Goal: Find specific page/section: Find specific page/section

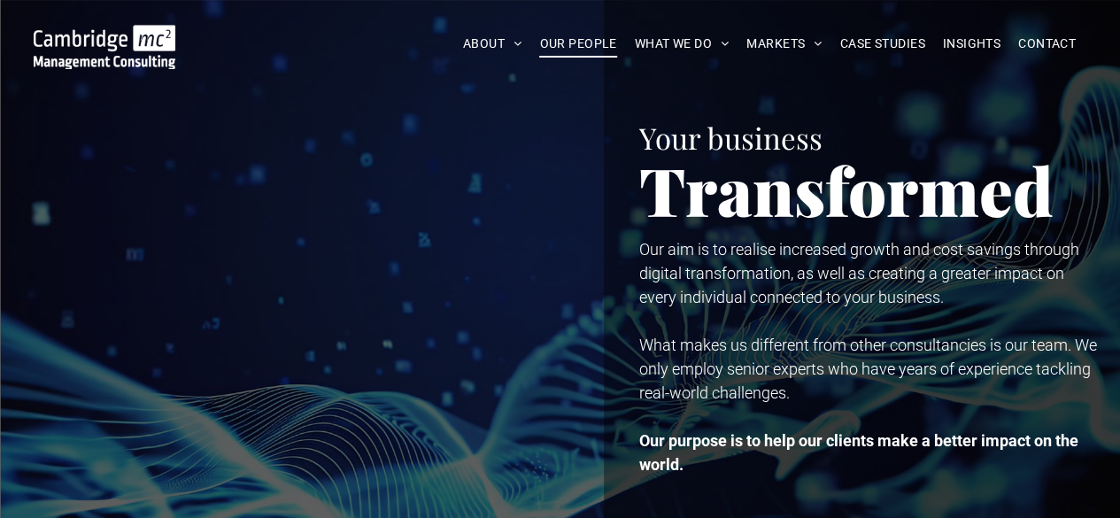
click at [560, 43] on span "OUR PEOPLE" at bounding box center [577, 43] width 77 height 27
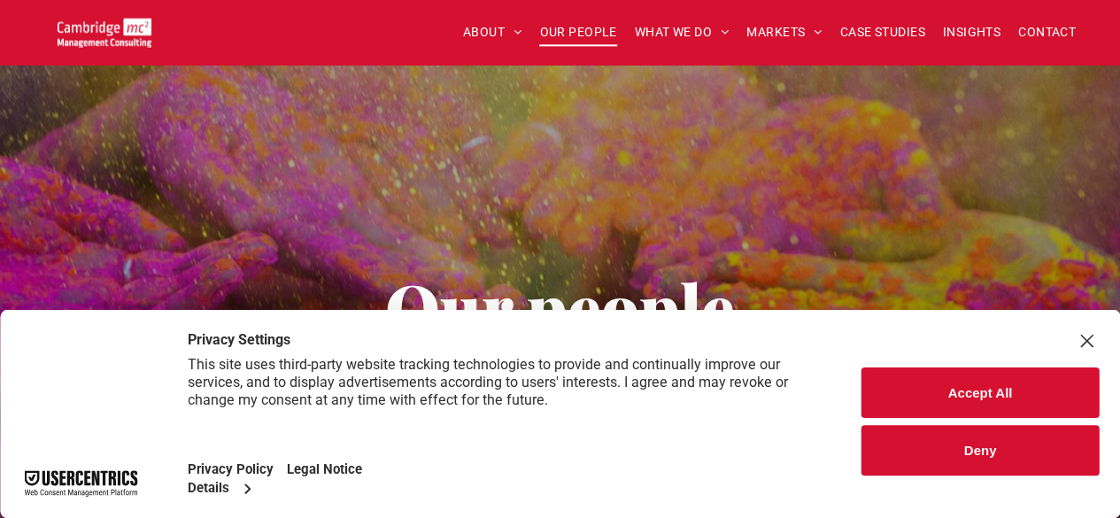
scroll to position [96, 0]
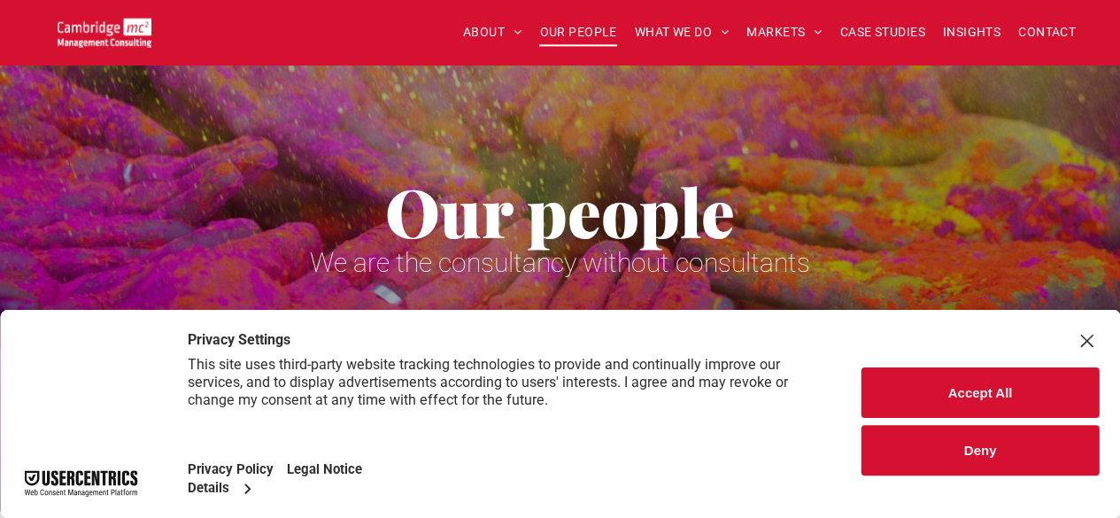
click at [948, 401] on button "Accept All" at bounding box center [980, 392] width 237 height 50
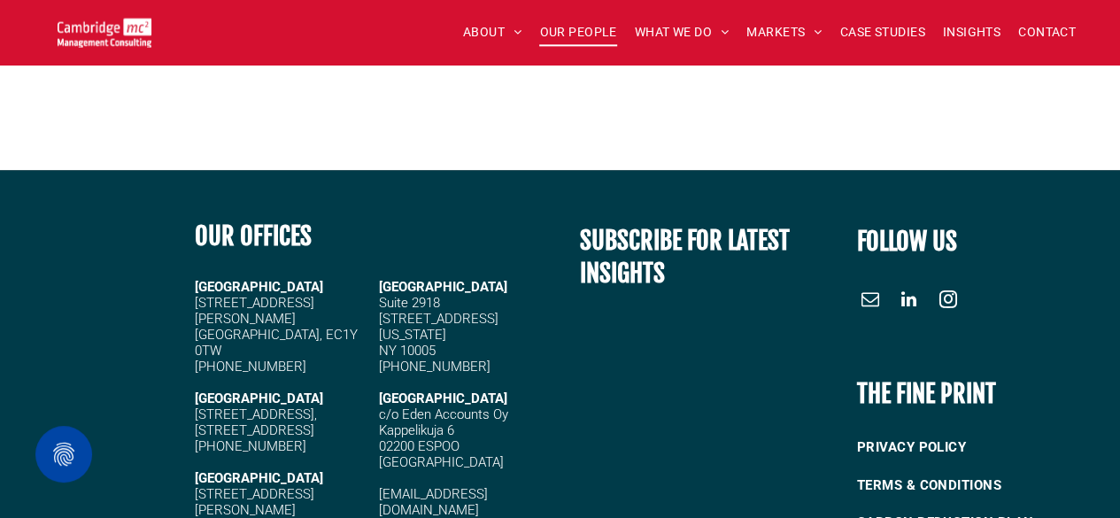
scroll to position [7176, 0]
